Goal: Task Accomplishment & Management: Use online tool/utility

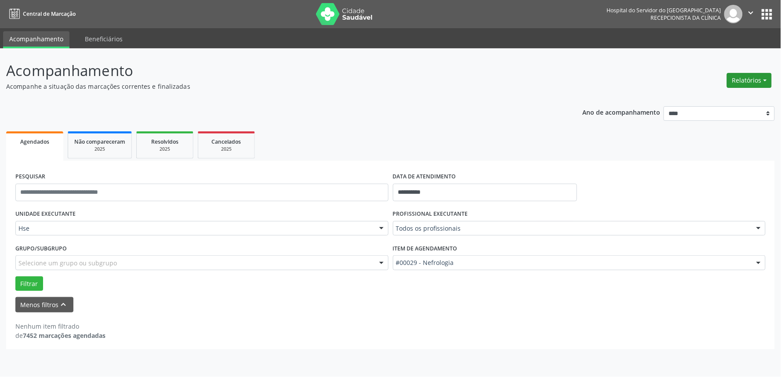
click at [745, 76] on button "Relatórios" at bounding box center [749, 80] width 45 height 15
click at [697, 95] on link "Agendamentos" at bounding box center [725, 99] width 95 height 12
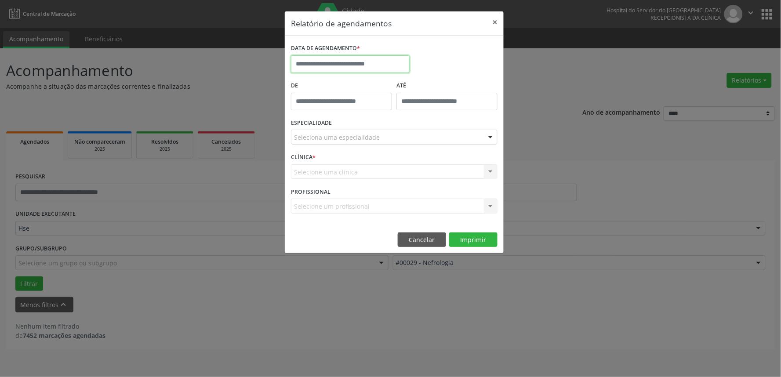
drag, startPoint x: 311, startPoint y: 63, endPoint x: 338, endPoint y: 94, distance: 40.5
click at [311, 64] on input "text" at bounding box center [350, 64] width 119 height 18
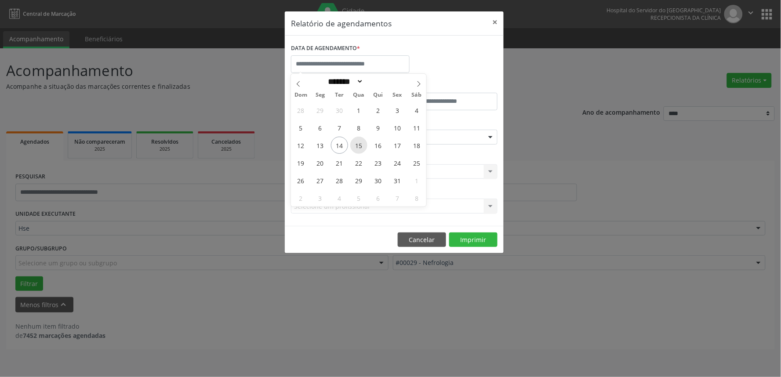
click at [361, 142] on span "15" at bounding box center [359, 145] width 17 height 17
type input "**********"
click at [361, 142] on span "15" at bounding box center [359, 145] width 17 height 17
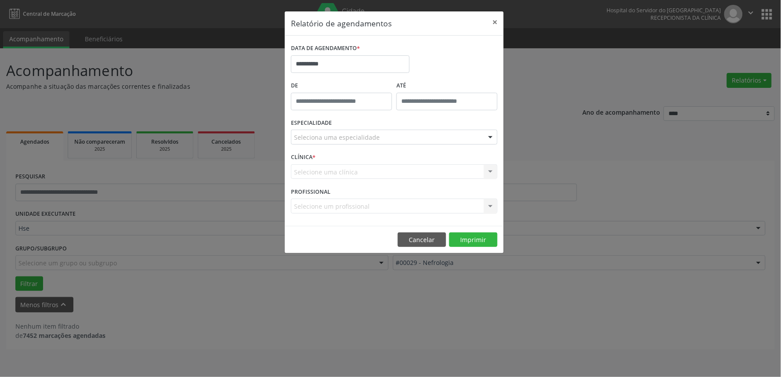
click at [418, 135] on div "Seleciona uma especialidade" at bounding box center [394, 137] width 207 height 15
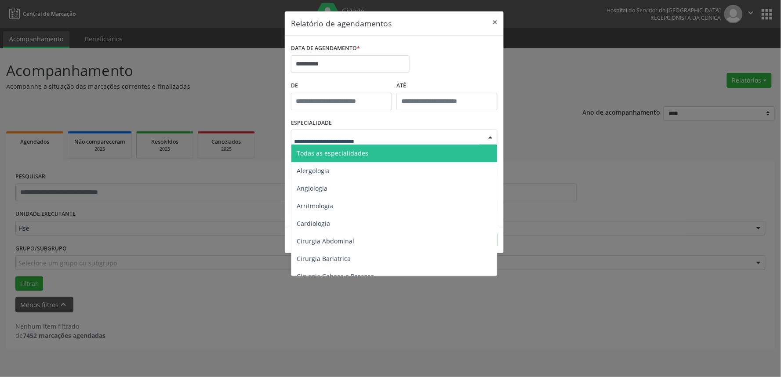
click at [405, 150] on span "Todas as especialidades" at bounding box center [395, 154] width 207 height 18
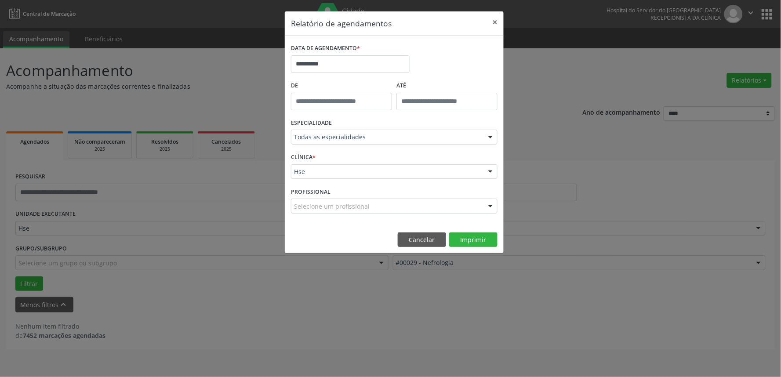
click at [383, 166] on div "Hse" at bounding box center [394, 171] width 207 height 15
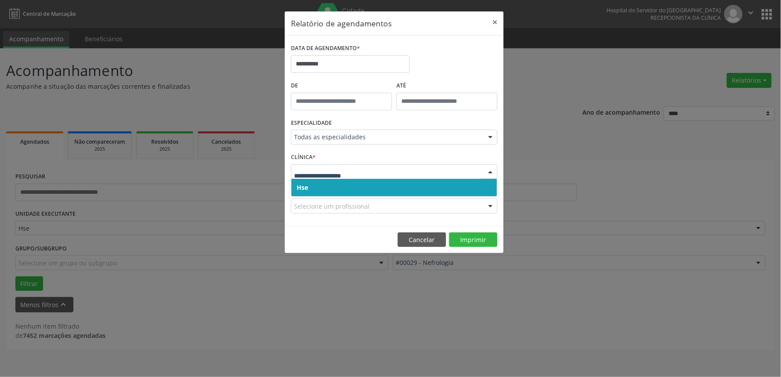
click at [378, 188] on span "Hse" at bounding box center [395, 188] width 206 height 18
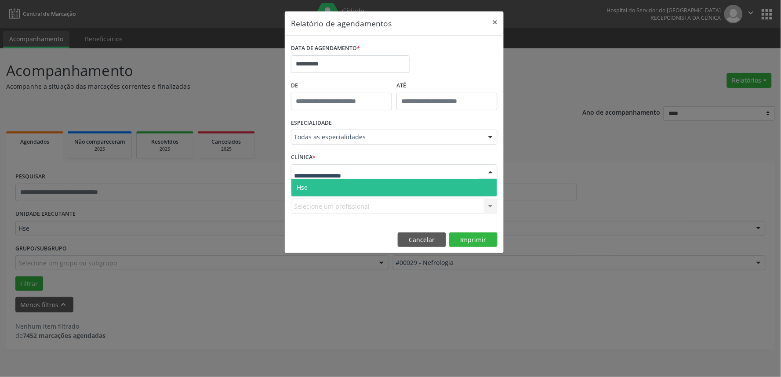
click at [372, 175] on div at bounding box center [394, 171] width 207 height 15
click at [367, 190] on span "Hse" at bounding box center [395, 188] width 206 height 18
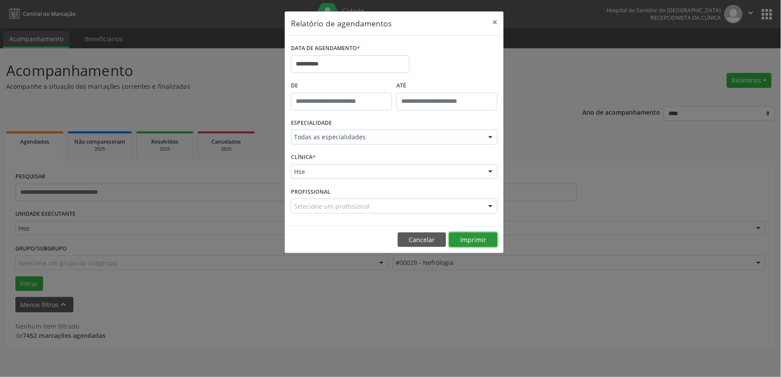
click at [464, 237] on button "Imprimir" at bounding box center [473, 240] width 48 height 15
click at [494, 20] on button "×" at bounding box center [495, 22] width 18 height 22
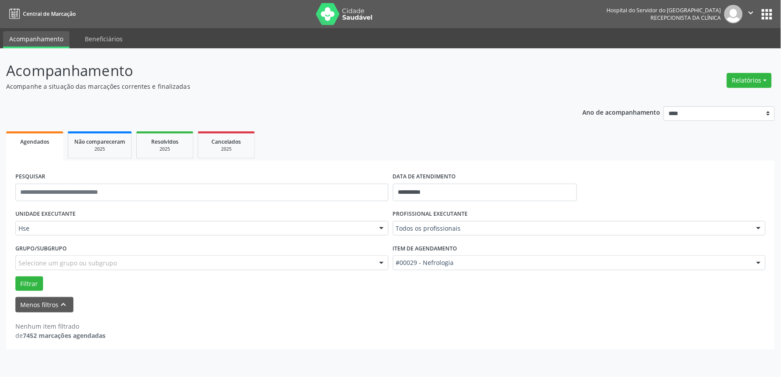
click at [541, 83] on p "Acompanhe a situação das marcações correntes e finalizadas" at bounding box center [275, 86] width 538 height 9
click at [460, 86] on p "Acompanhe a situação das marcações correntes e finalizadas" at bounding box center [275, 86] width 538 height 9
